Goal: Find specific fact: Find specific fact

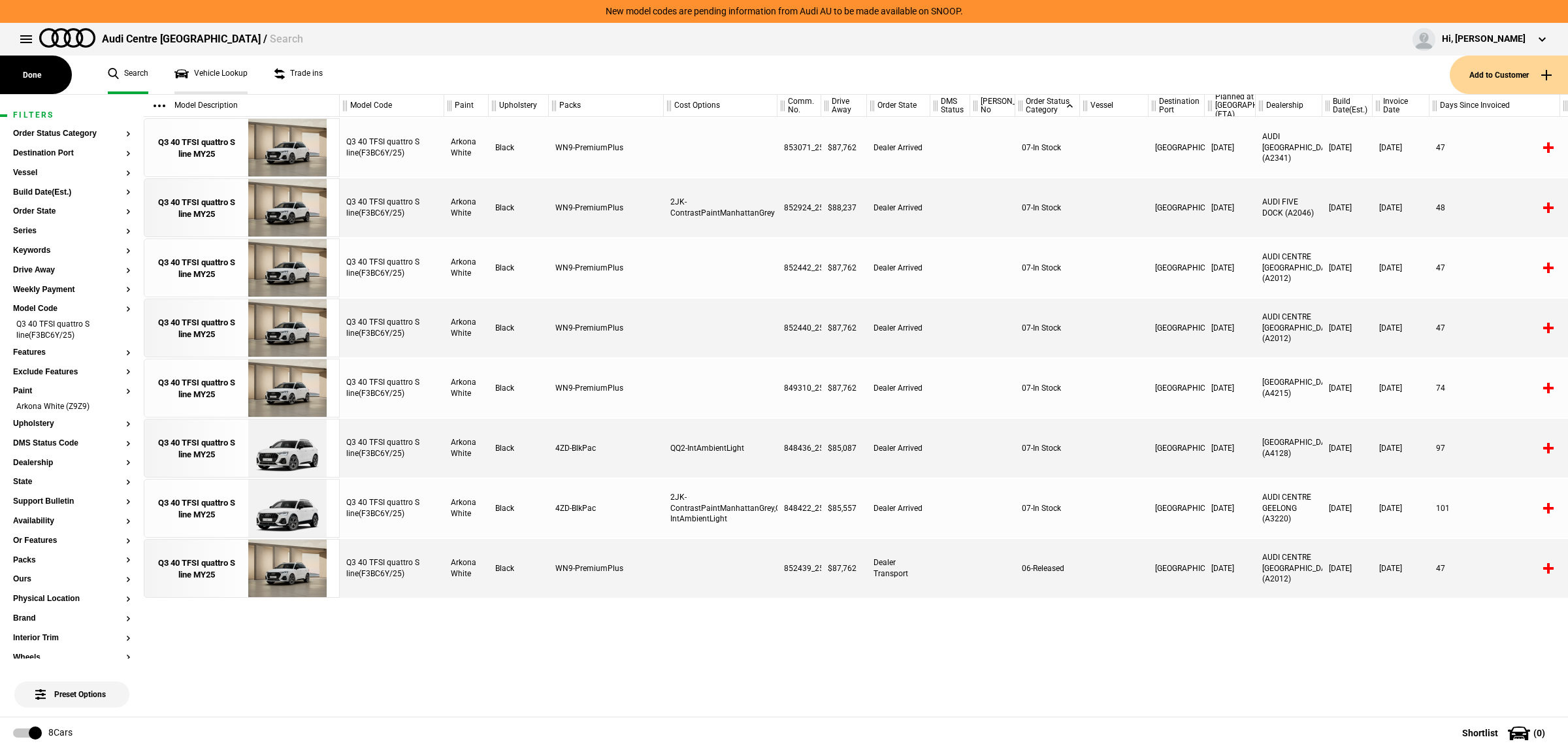
click at [213, 76] on link "Vehicle Lookup" at bounding box center [211, 74] width 74 height 39
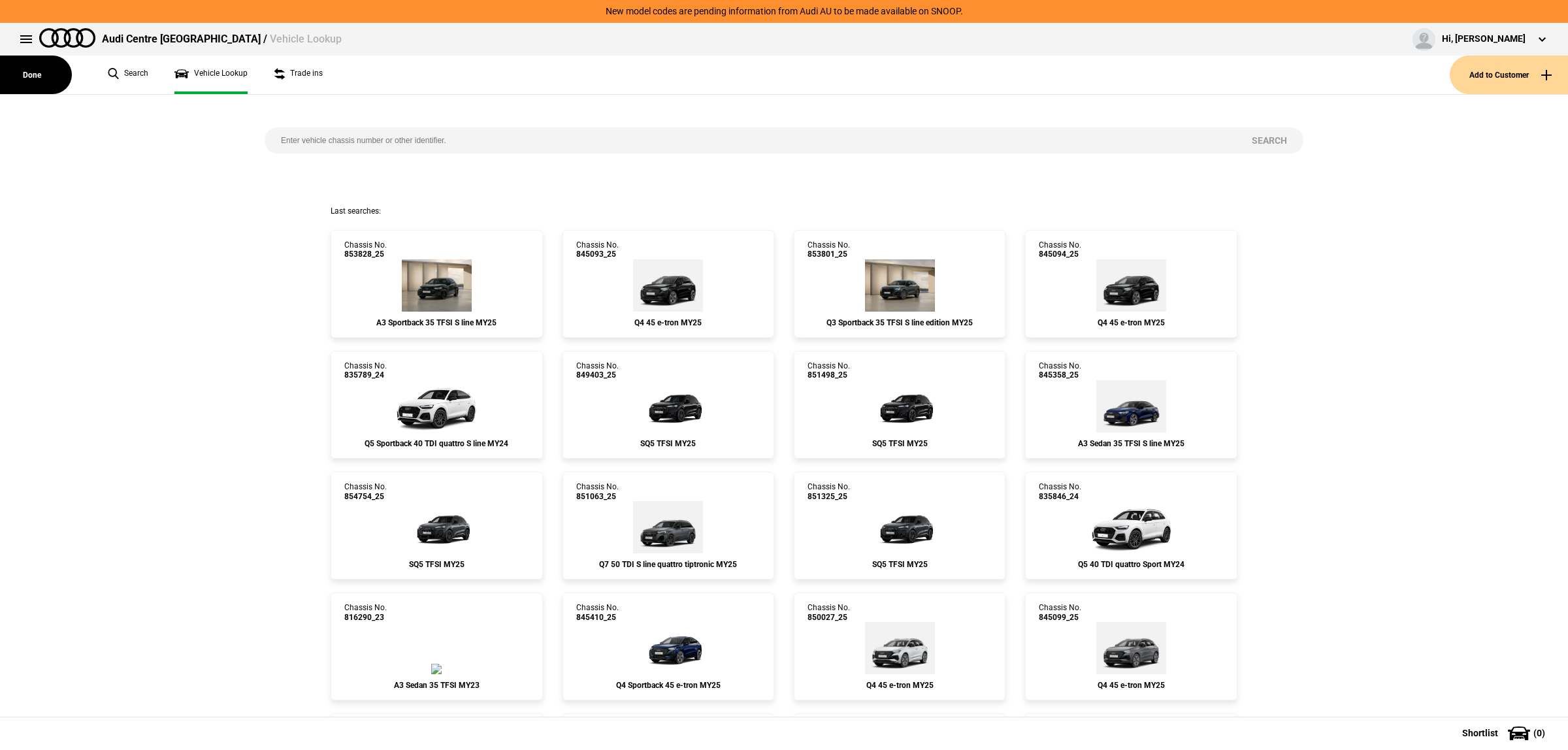
click at [554, 132] on input "search" at bounding box center [750, 140] width 971 height 26
type input "851325"
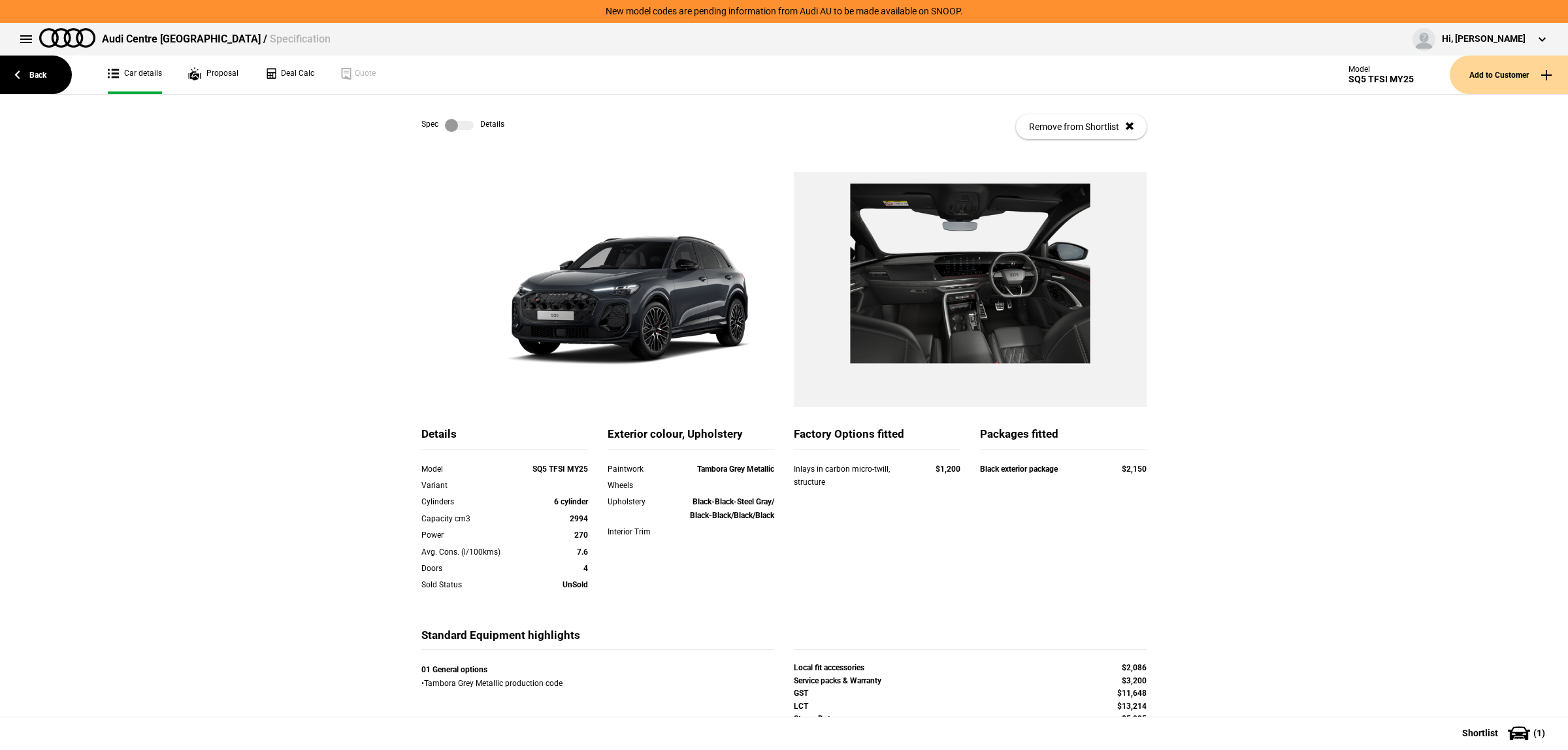
click at [461, 126] on label at bounding box center [460, 125] width 29 height 13
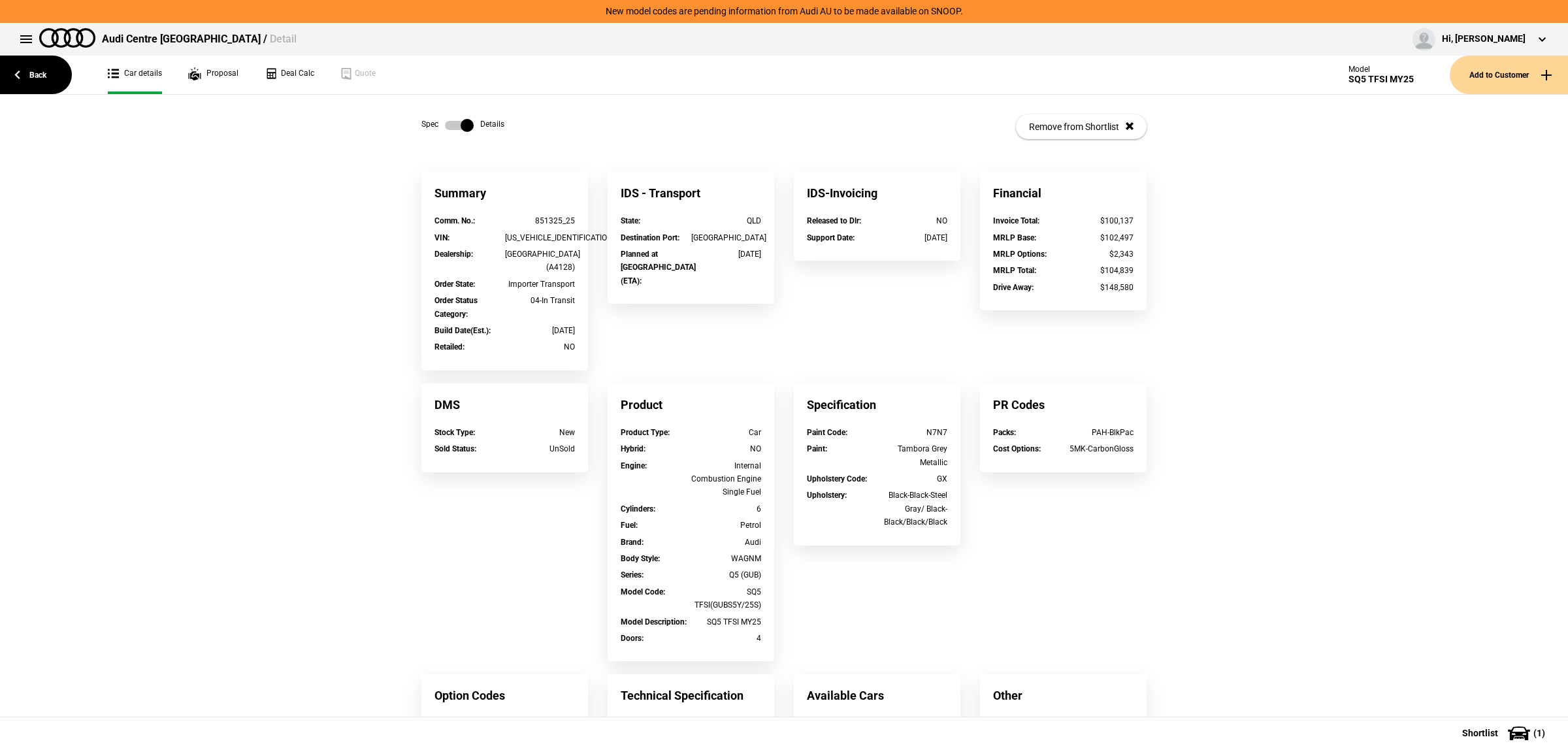
click at [551, 236] on div "[US_VEHICLE_IDENTIFICATION_NUMBER]" at bounding box center [540, 238] width 71 height 13
copy div "[US_VEHICLE_IDENTIFICATION_NUMBER]"
